Goal: Task Accomplishment & Management: Manage account settings

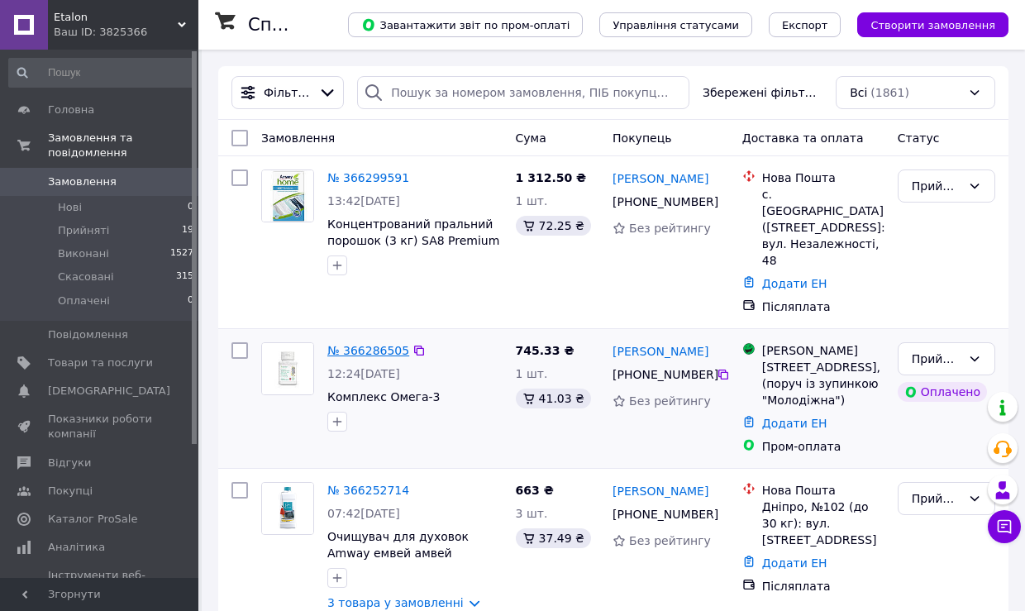
click at [365, 344] on link "№ 366286505" at bounding box center [368, 350] width 82 height 13
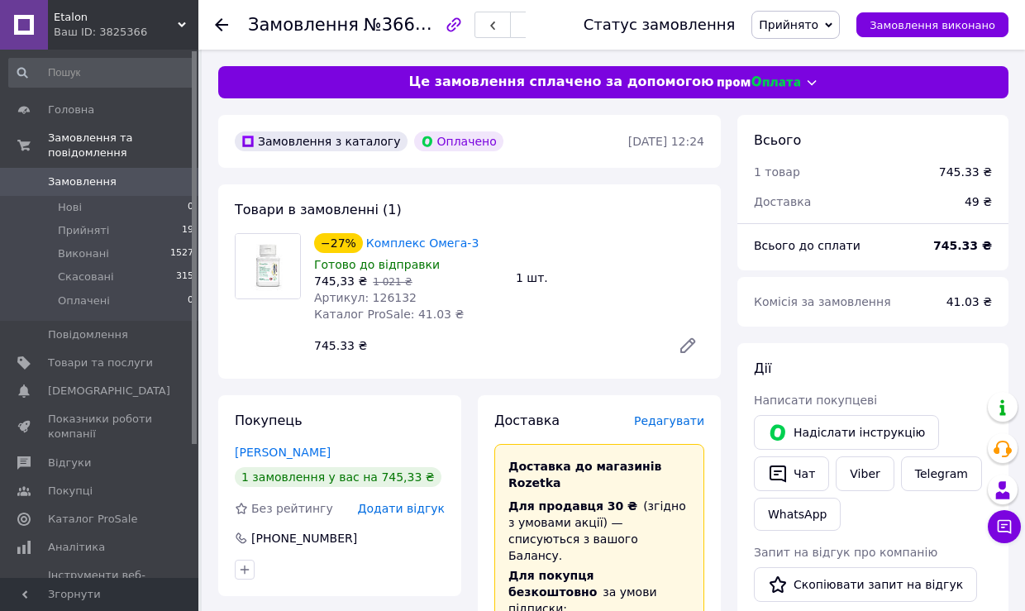
click at [661, 419] on span "Редагувати" at bounding box center [669, 420] width 70 height 13
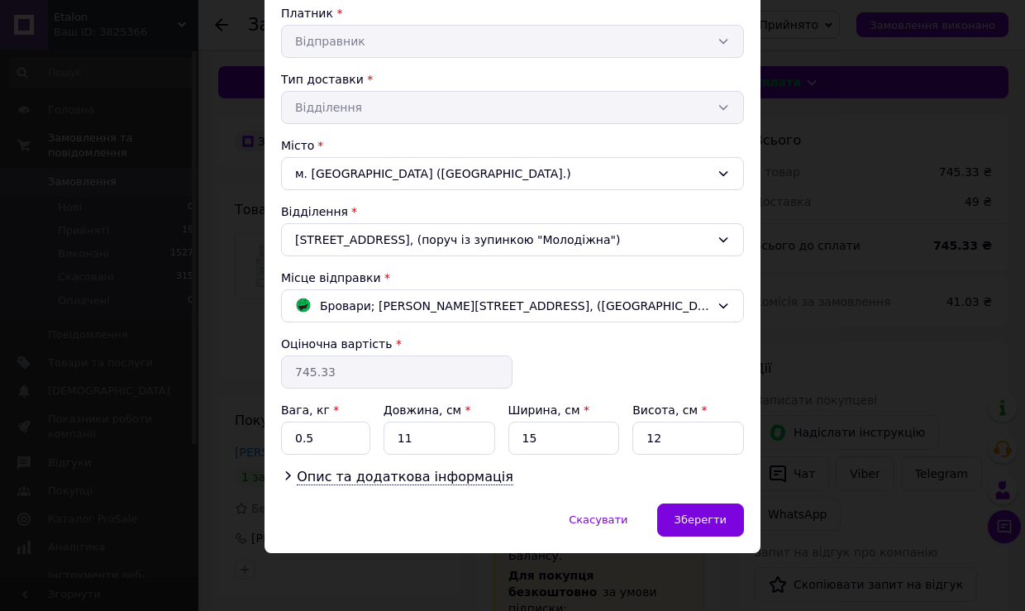
scroll to position [318, 0]
click at [690, 513] on div "Зберегти" at bounding box center [700, 520] width 87 height 33
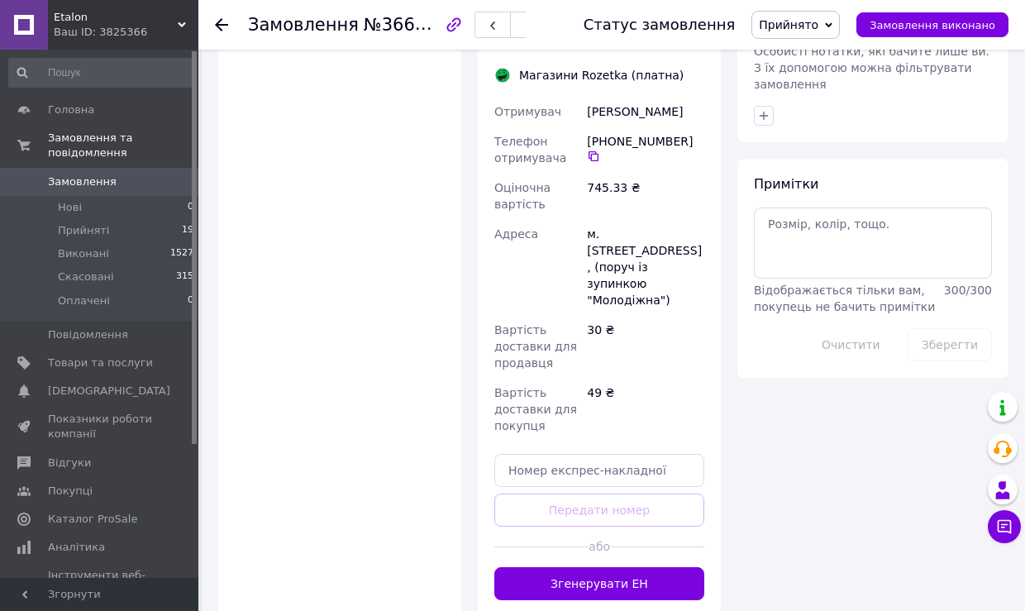
scroll to position [861, 0]
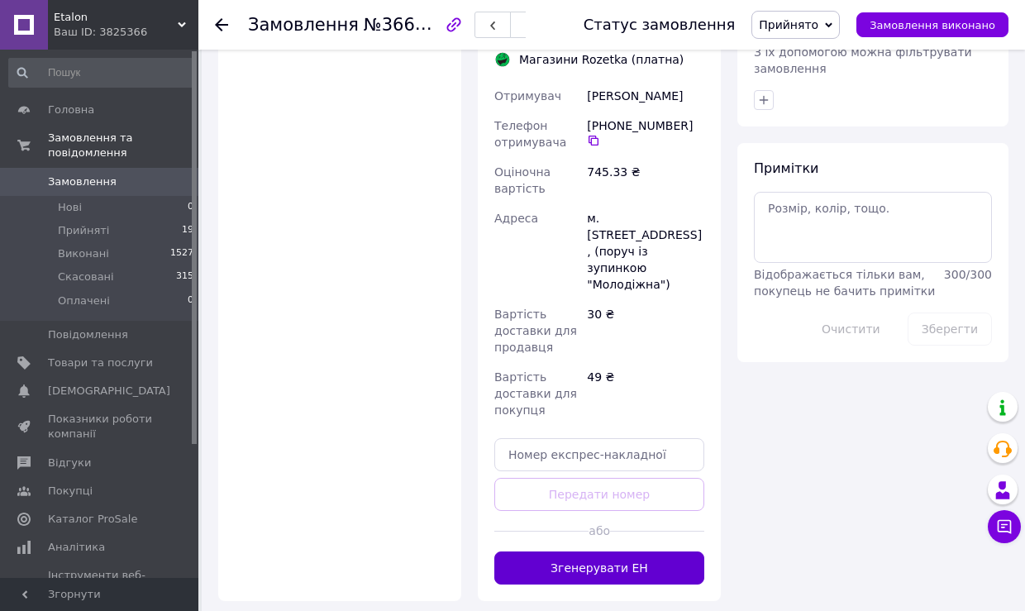
click at [570, 551] on button "Згенерувати ЕН" at bounding box center [599, 567] width 210 height 33
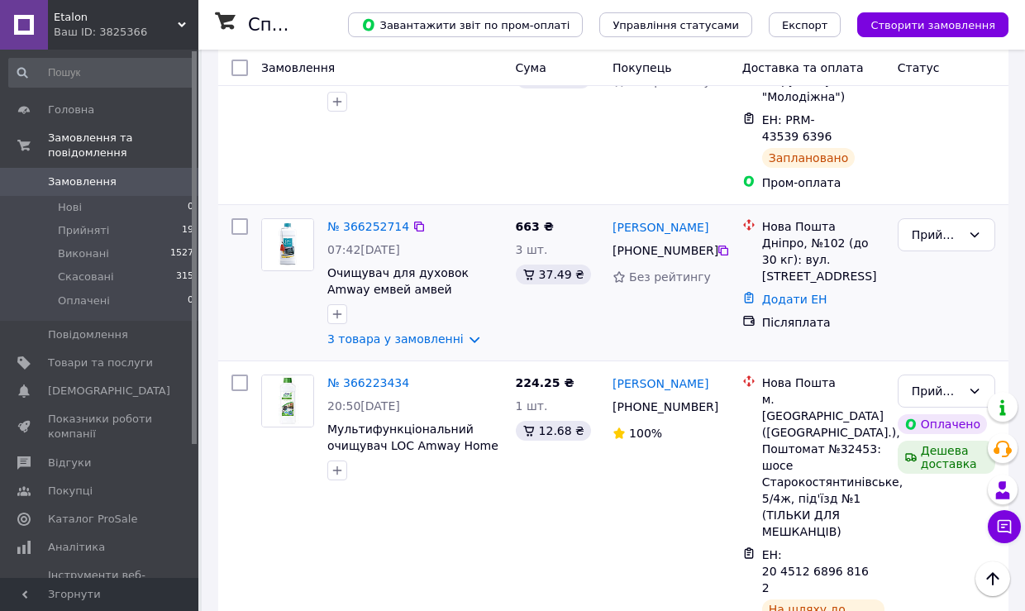
scroll to position [318, 0]
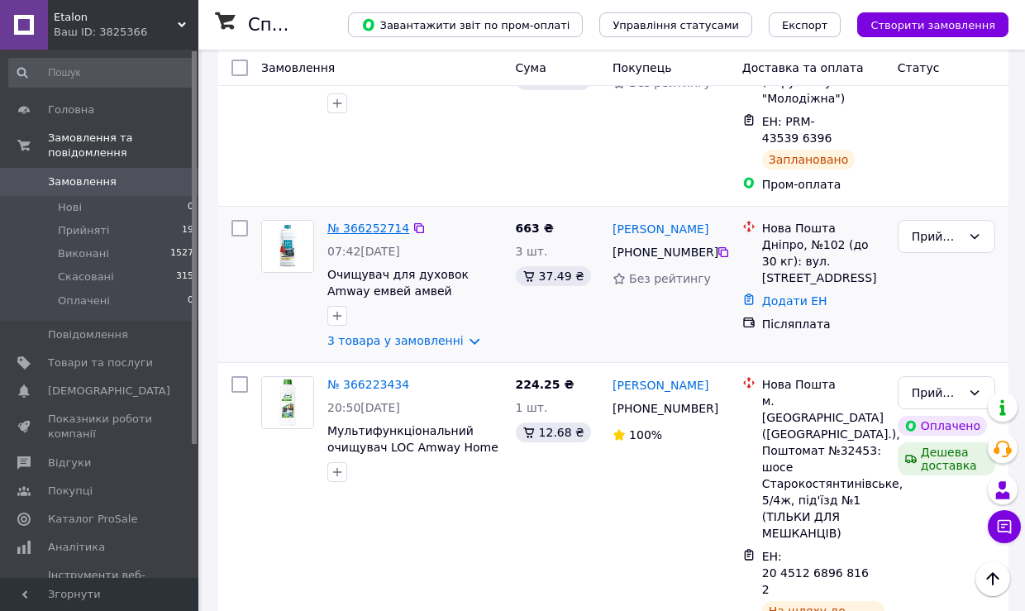
click at [364, 222] on link "№ 366252714" at bounding box center [368, 228] width 82 height 13
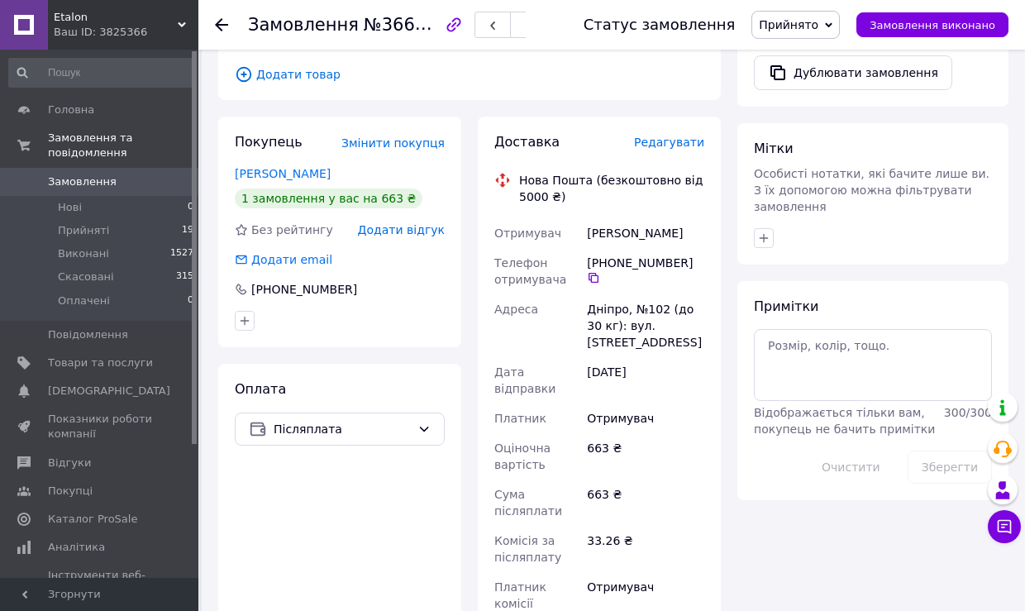
scroll to position [689, 0]
